Goal: Feedback & Contribution: Submit feedback/report problem

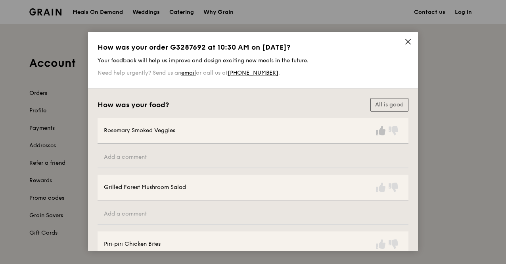
click at [377, 131] on icon at bounding box center [381, 131] width 10 height 10
click at [378, 186] on icon at bounding box center [381, 187] width 10 height 10
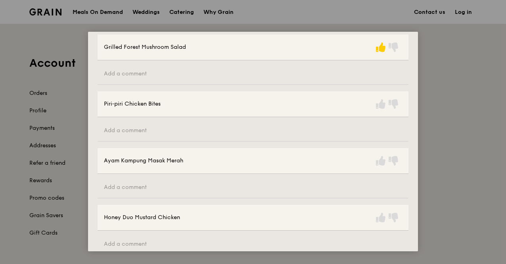
scroll to position [144, 0]
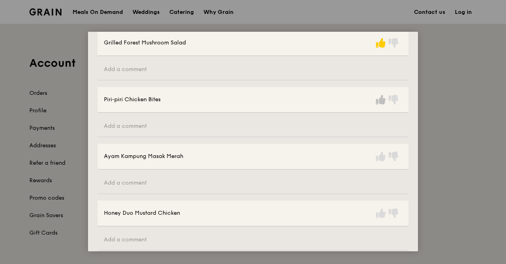
click at [377, 99] on icon at bounding box center [381, 100] width 10 height 10
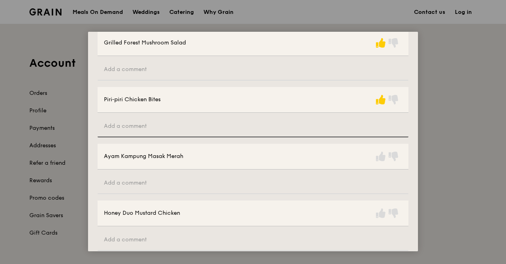
click at [225, 126] on input "text" at bounding box center [253, 126] width 311 height 21
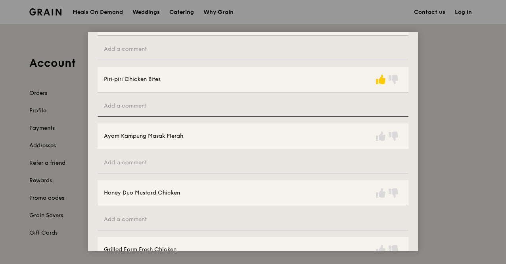
scroll to position [165, 0]
type input "Would be better if it was a hot dish."
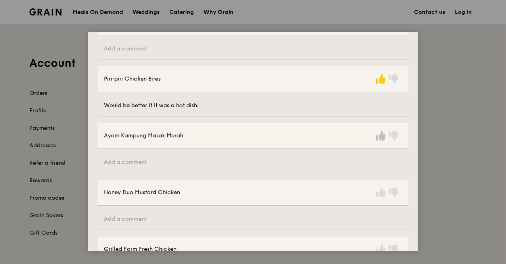
click at [376, 133] on icon at bounding box center [381, 136] width 10 height 10
click at [379, 192] on icon at bounding box center [381, 193] width 10 height 10
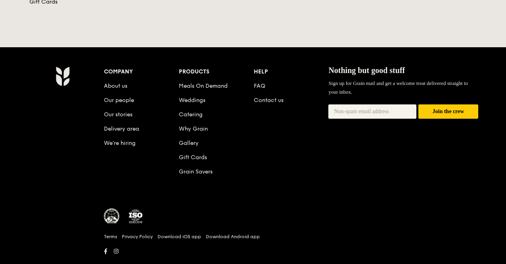
drag, startPoint x: 418, startPoint y: 102, endPoint x: 416, endPoint y: 120, distance: 18.4
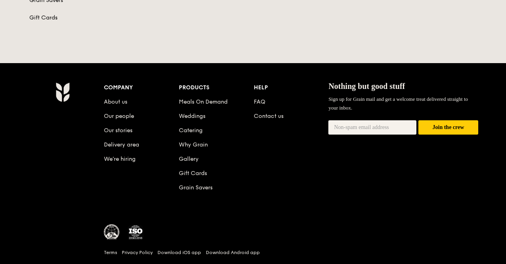
scroll to position [0, 0]
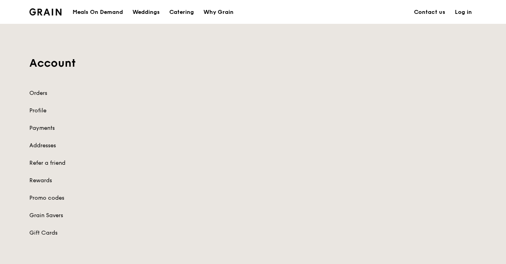
drag, startPoint x: 506, startPoint y: 87, endPoint x: 507, endPoint y: 148, distance: 61.1
click at [506, 148] on html "Grain logo Meals On Demand Weddings Catering Why Grain Contact us Log in Accoun…" at bounding box center [253, 256] width 506 height 513
click at [40, 93] on link "Orders" at bounding box center [81, 93] width 105 height 8
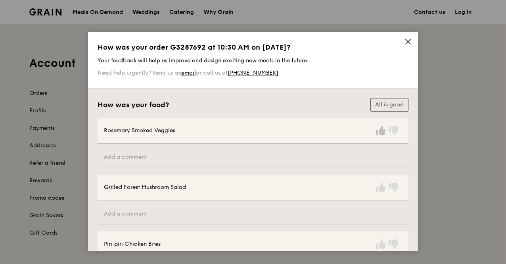
click at [380, 132] on icon at bounding box center [381, 131] width 10 height 10
click at [379, 188] on icon at bounding box center [381, 187] width 10 height 10
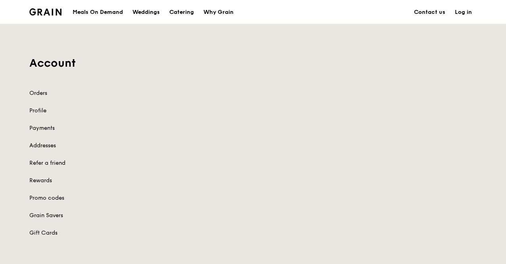
drag, startPoint x: 418, startPoint y: 102, endPoint x: 416, endPoint y: 115, distance: 13.6
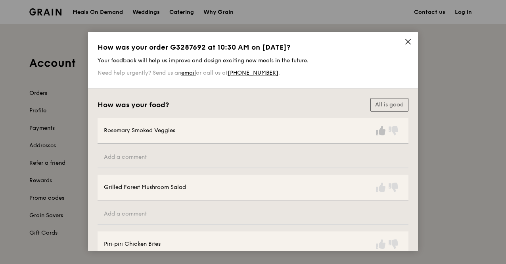
click at [380, 130] on icon at bounding box center [381, 131] width 10 height 10
click at [376, 187] on icon at bounding box center [381, 187] width 10 height 10
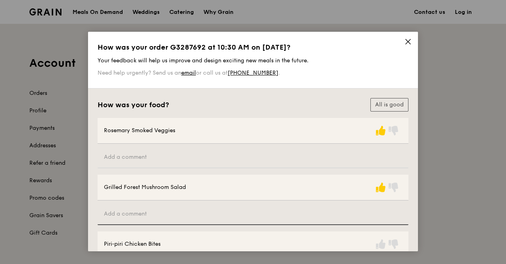
click at [237, 218] on input "text" at bounding box center [253, 213] width 311 height 21
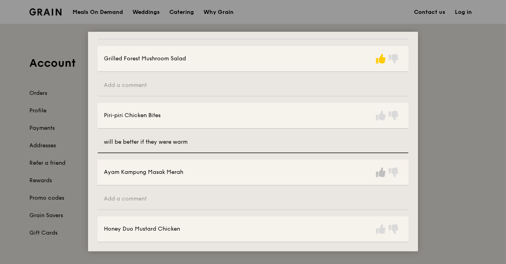
type input "will be better if they were warm"
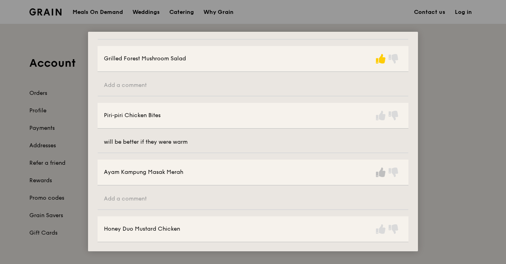
click at [377, 172] on icon at bounding box center [381, 172] width 10 height 10
click at [379, 114] on icon at bounding box center [381, 116] width 10 height 10
click at [381, 228] on icon at bounding box center [381, 229] width 10 height 10
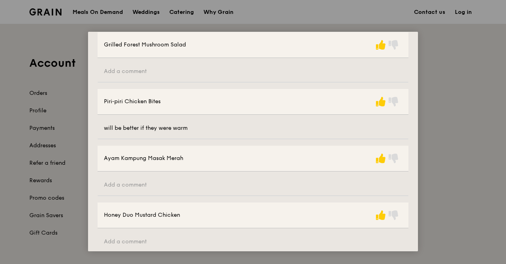
scroll to position [298, 0]
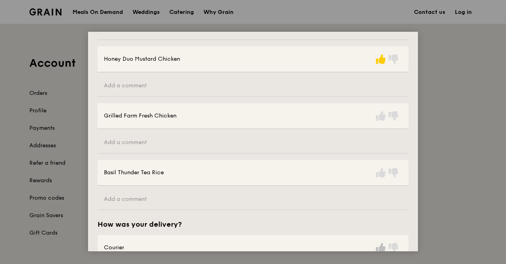
click at [379, 245] on icon at bounding box center [381, 248] width 10 height 10
click at [376, 172] on icon at bounding box center [381, 173] width 10 height 10
click at [377, 115] on icon at bounding box center [381, 116] width 10 height 10
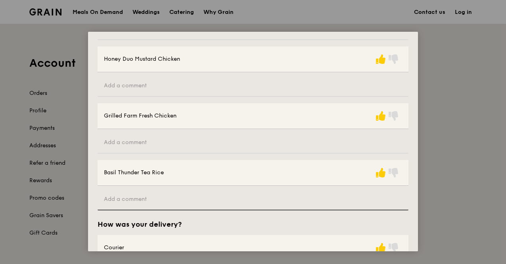
click at [235, 195] on input "text" at bounding box center [253, 199] width 311 height 21
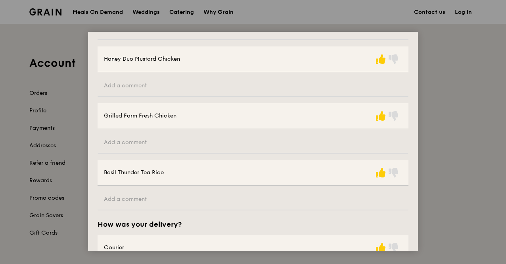
scroll to position [369, 0]
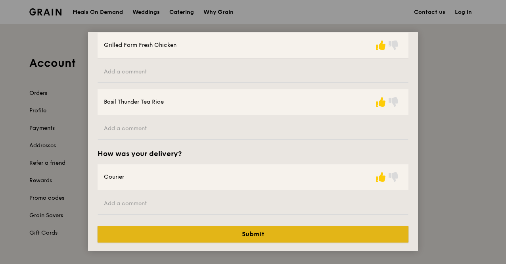
click at [254, 233] on button "Submit" at bounding box center [253, 234] width 311 height 17
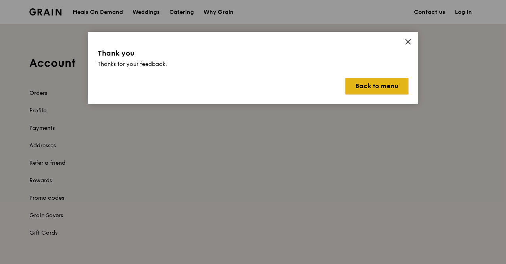
click at [383, 87] on button "Back to menu" at bounding box center [376, 86] width 63 height 17
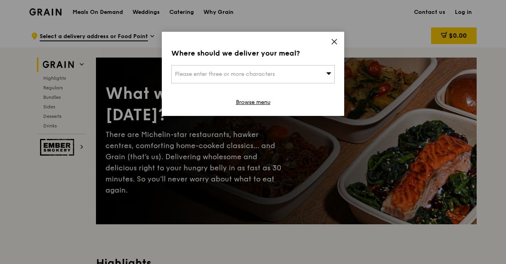
click at [335, 41] on icon at bounding box center [334, 41] width 5 height 5
